Goal: Task Accomplishment & Management: Manage account settings

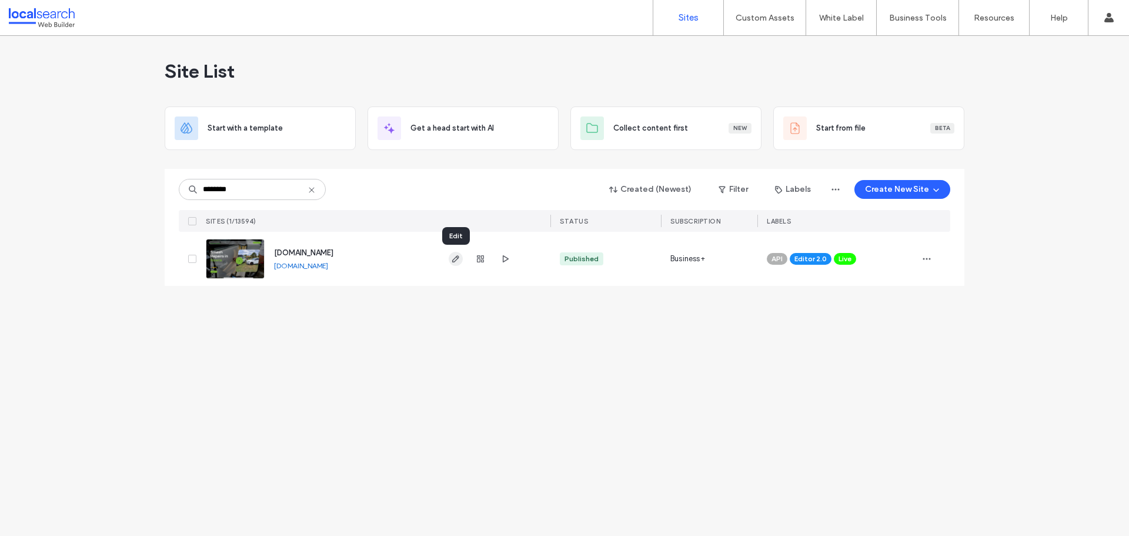
click at [457, 265] on span "button" at bounding box center [456, 259] width 14 height 14
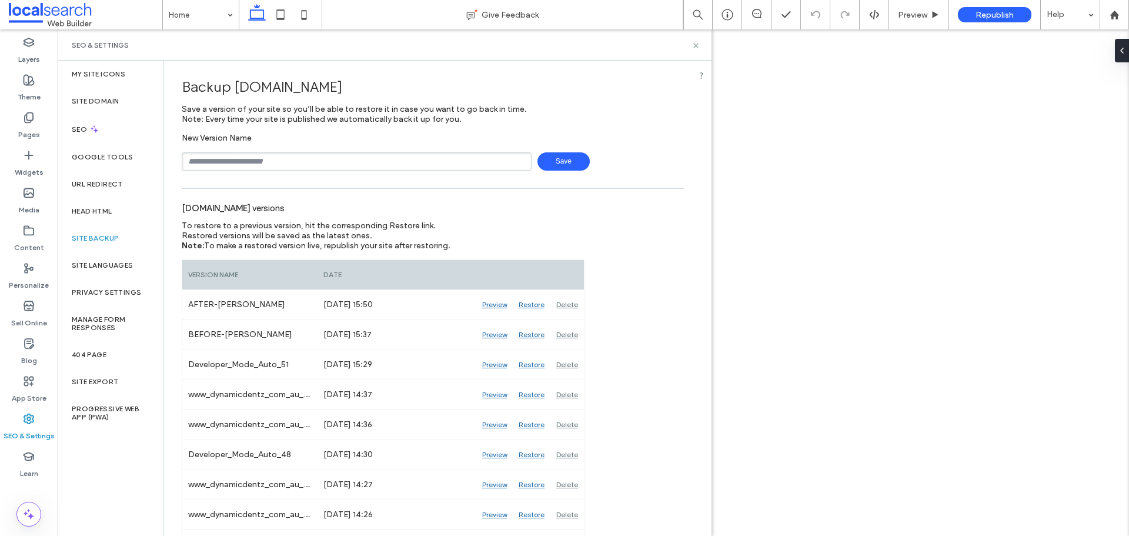
type input "**********"
click at [557, 162] on span "Save" at bounding box center [563, 161] width 52 height 18
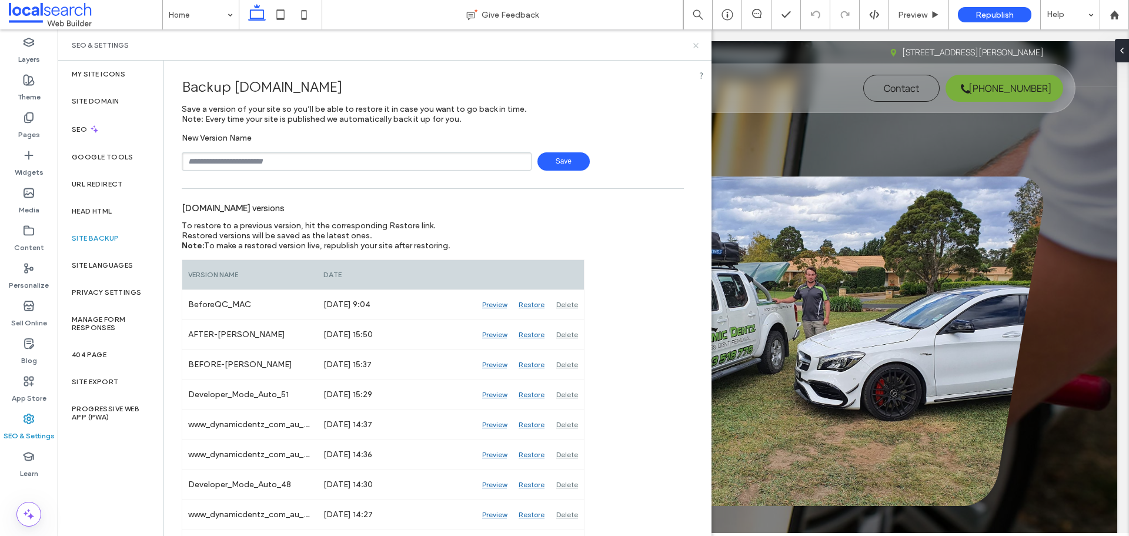
click at [693, 44] on icon at bounding box center [695, 45] width 9 height 9
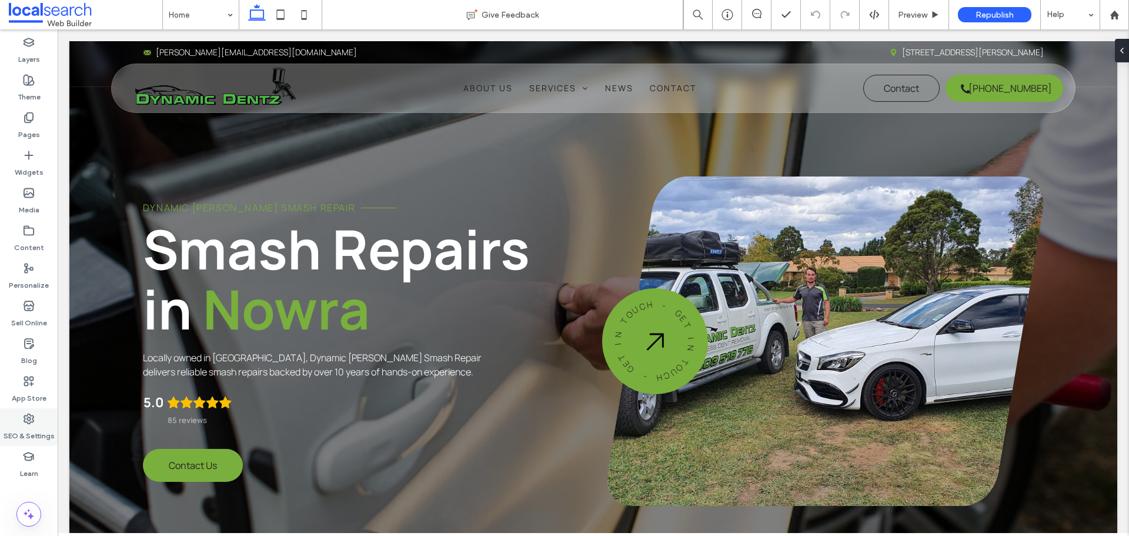
click at [46, 435] on label "SEO & Settings" at bounding box center [29, 433] width 51 height 16
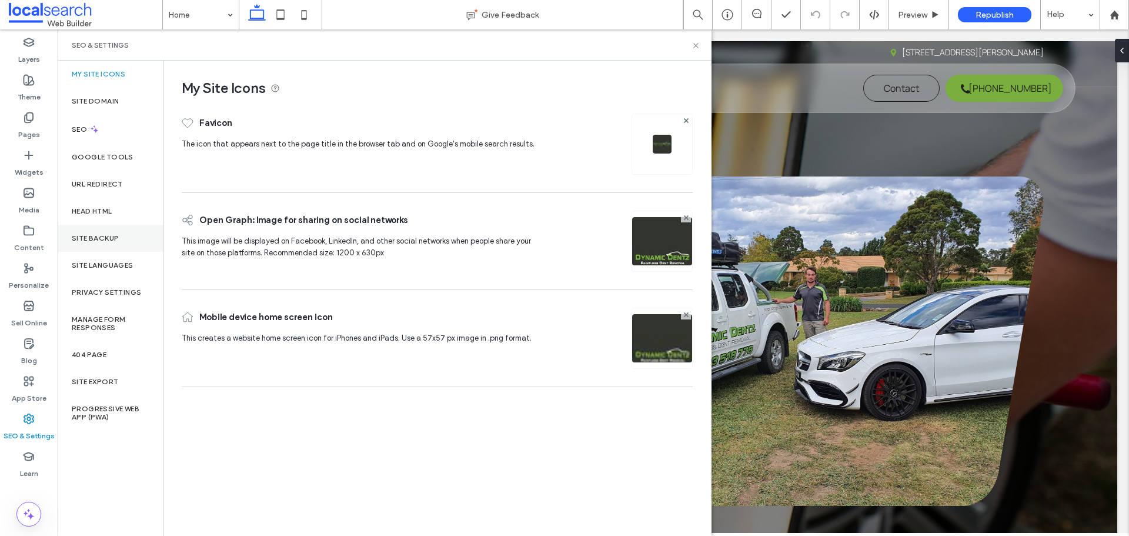
click at [101, 238] on label "Site Backup" at bounding box center [95, 238] width 47 height 8
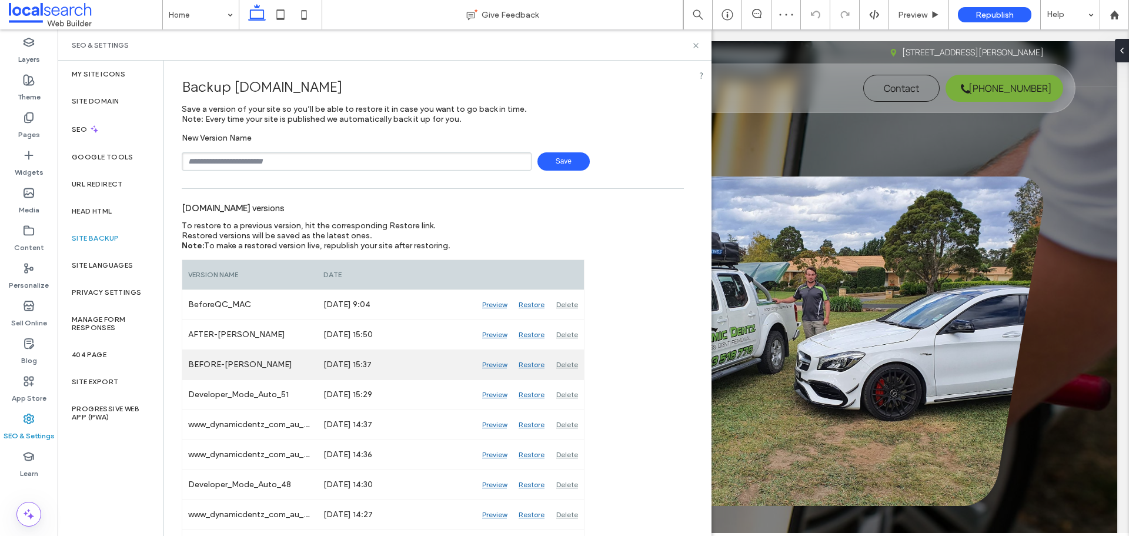
click at [493, 366] on div "Preview" at bounding box center [494, 364] width 36 height 29
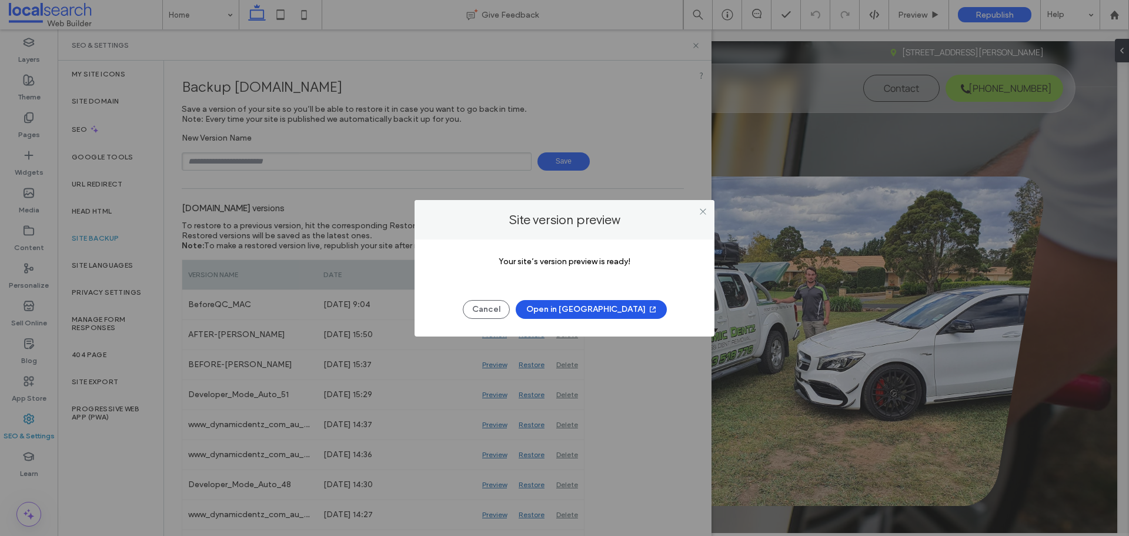
click at [596, 307] on button "Open in [GEOGRAPHIC_DATA]" at bounding box center [591, 309] width 151 height 19
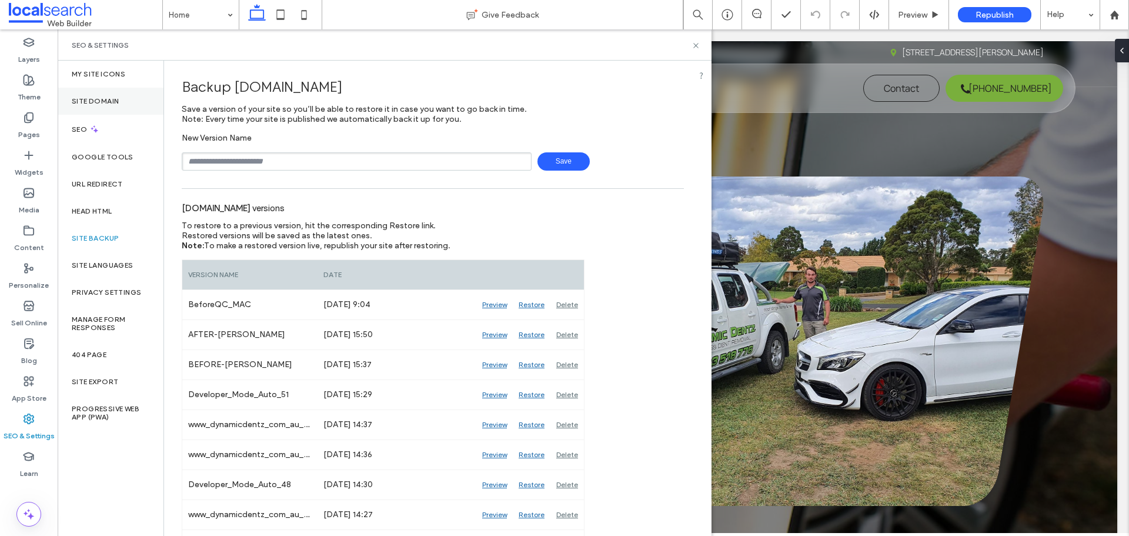
click at [132, 76] on div "My Site Icons" at bounding box center [111, 74] width 106 height 27
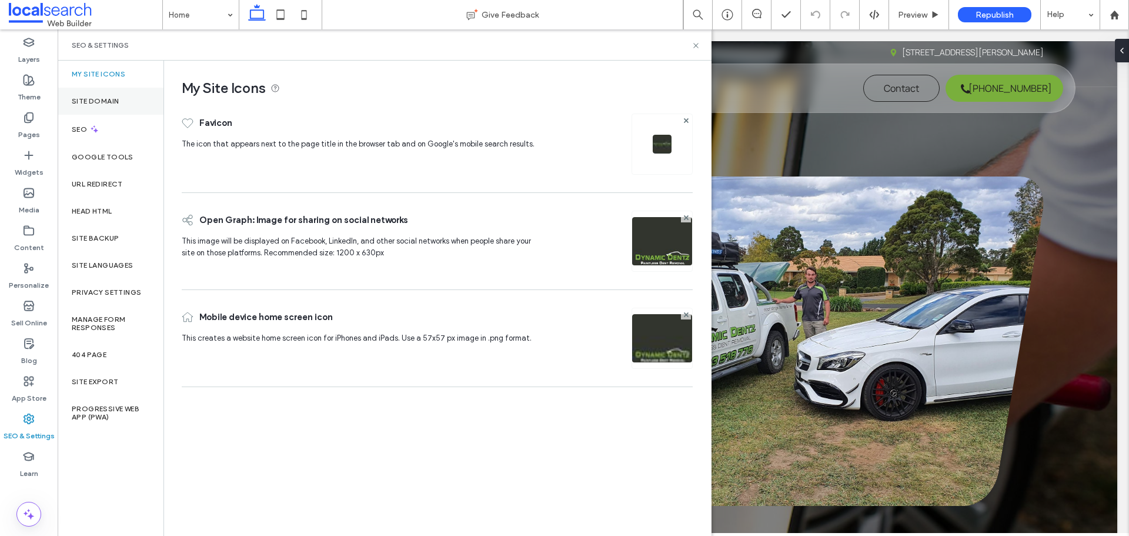
click at [123, 96] on div "Site Domain" at bounding box center [111, 101] width 106 height 27
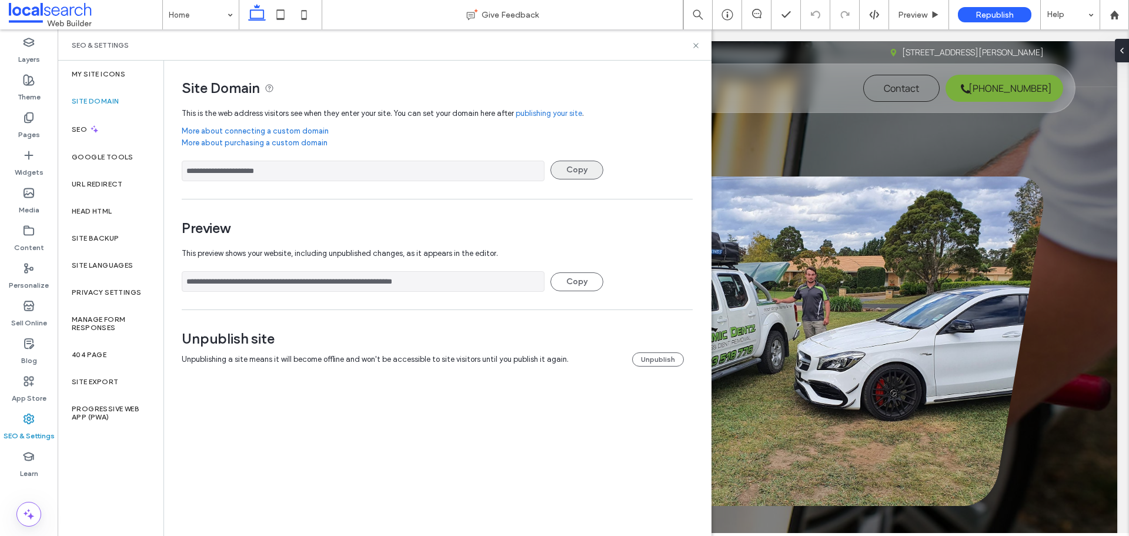
click at [594, 166] on button "Copy" at bounding box center [576, 170] width 53 height 19
click at [592, 172] on button "Copy" at bounding box center [576, 170] width 53 height 19
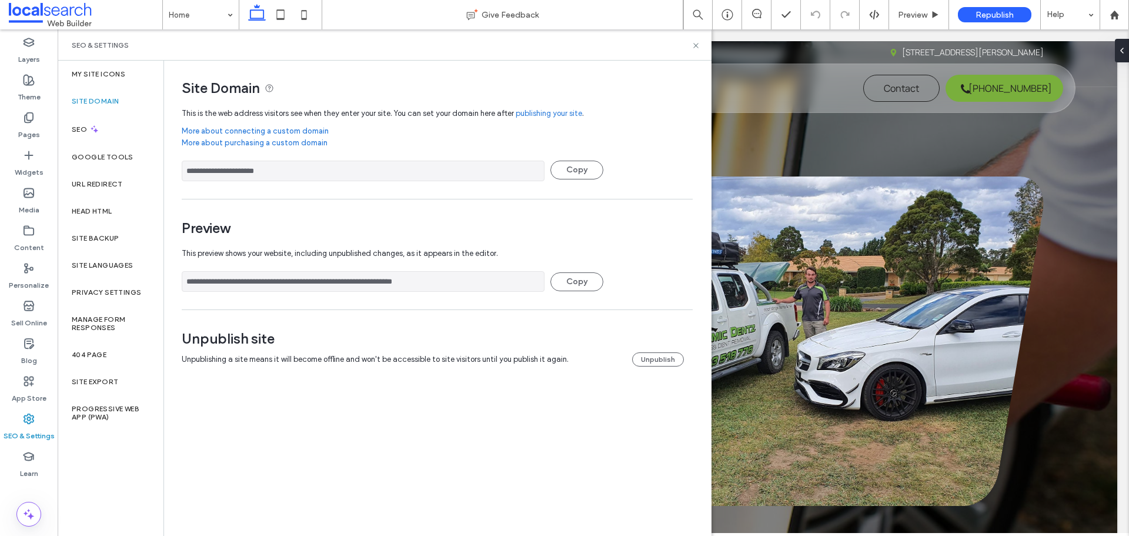
drag, startPoint x: 592, startPoint y: 172, endPoint x: 343, endPoint y: 337, distance: 298.9
click at [593, 172] on button "Copy" at bounding box center [576, 170] width 53 height 19
click at [898, 17] on span "Preview" at bounding box center [912, 15] width 29 height 10
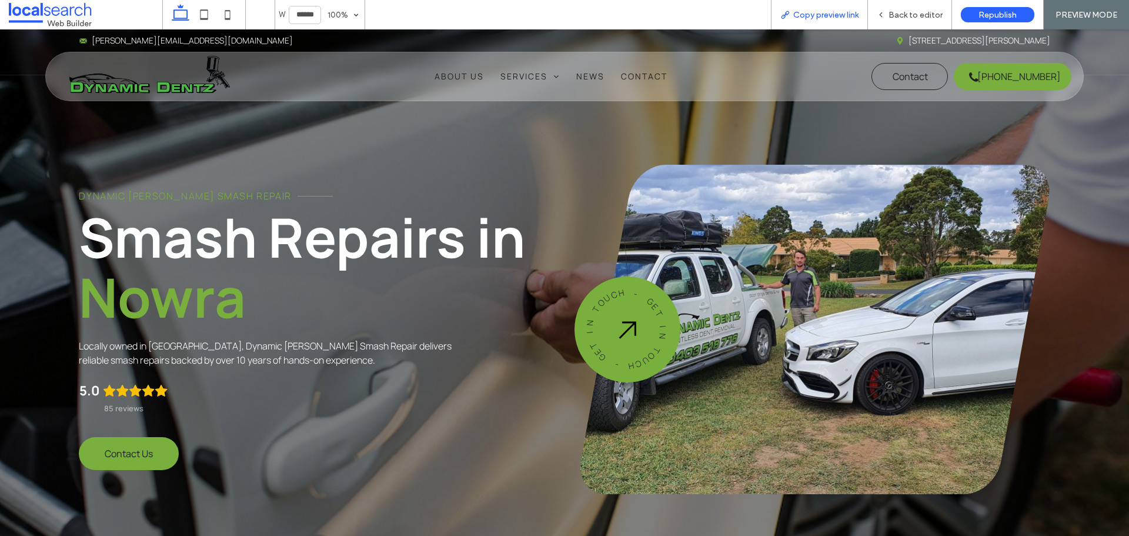
click at [853, 15] on span "Copy preview link" at bounding box center [825, 15] width 65 height 10
